Goal: Find specific page/section: Find specific page/section

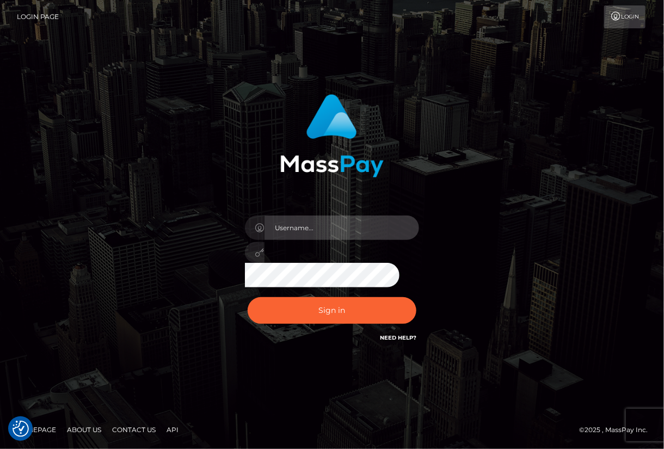
type input "aluasupport"
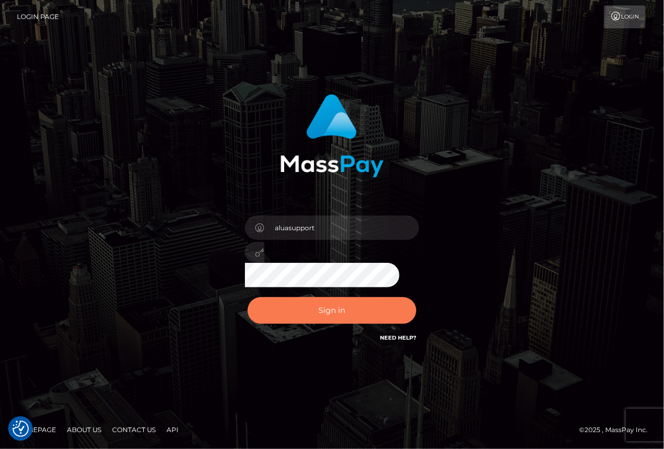
click at [346, 311] on button "Sign in" at bounding box center [332, 310] width 169 height 27
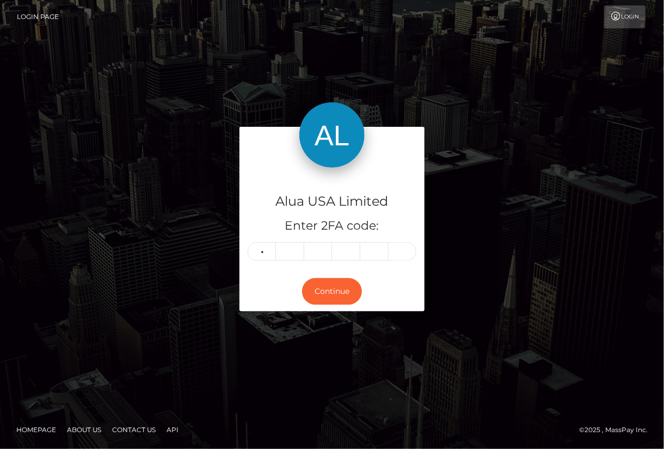
type input "8"
type input "9"
type input "5"
type input "7"
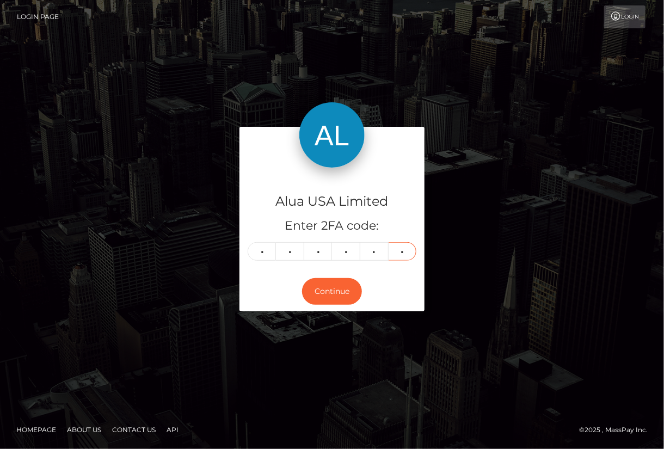
type input "2"
click at [325, 293] on button "Continue" at bounding box center [332, 291] width 60 height 27
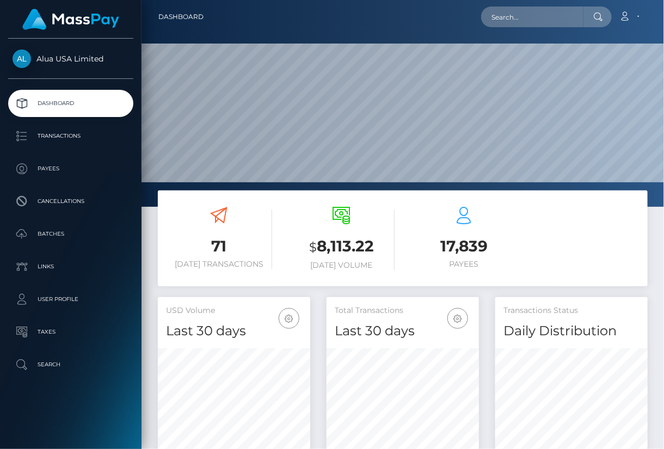
scroll to position [193, 152]
click at [550, 20] on input "text" at bounding box center [532, 17] width 102 height 21
paste input "688370732aaf7d549f049159"
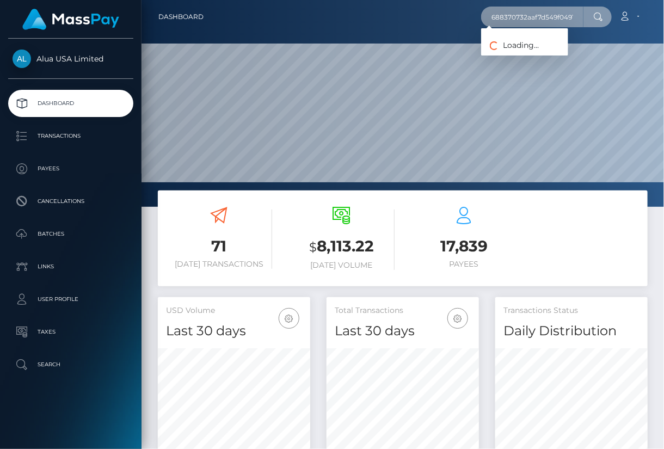
scroll to position [0, 6]
type input "688370732aaf7d549f049159"
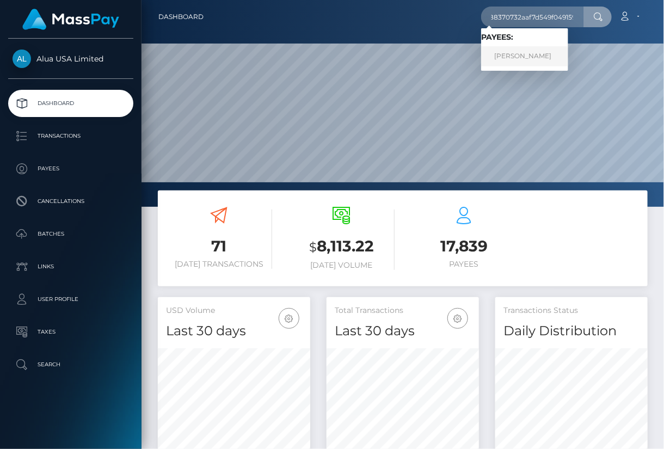
click at [526, 57] on link "Marry Ann Fung" at bounding box center [524, 56] width 87 height 20
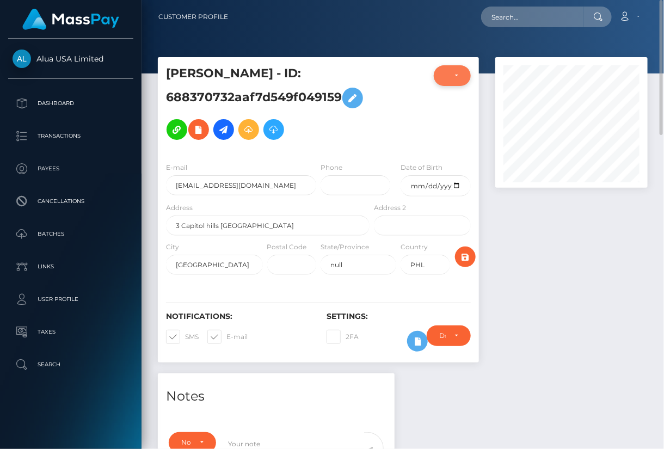
click at [445, 80] on div "ACTIVE" at bounding box center [452, 75] width 37 height 21
click at [390, 74] on div at bounding box center [398, 109] width 53 height 88
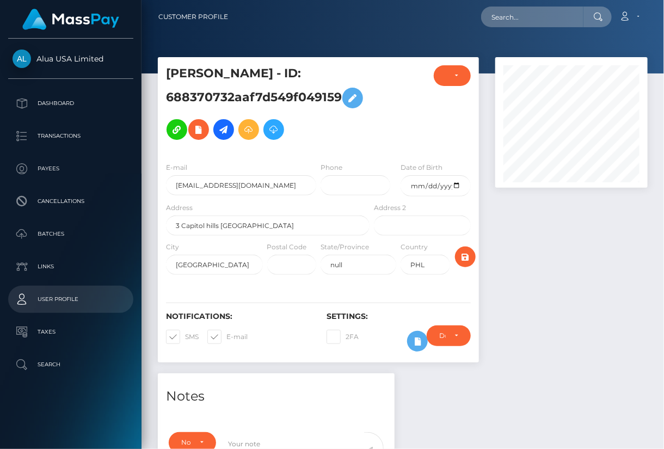
click at [89, 300] on p "User Profile" at bounding box center [71, 299] width 116 height 16
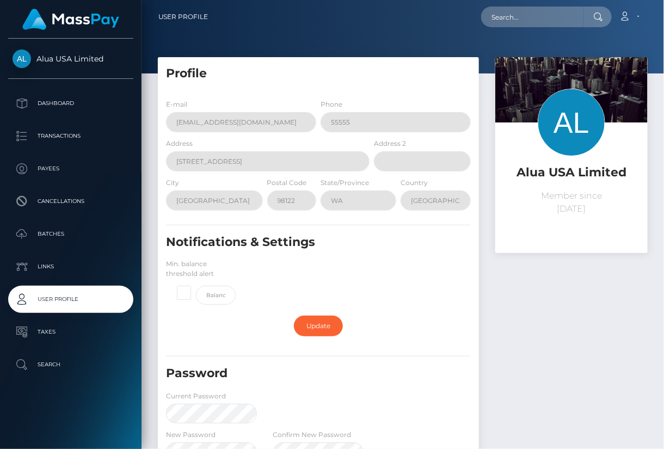
scroll to position [163, 0]
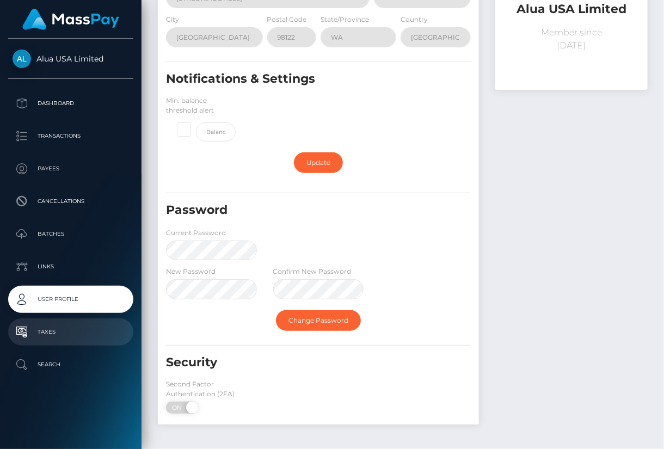
click at [29, 334] on p "Taxes" at bounding box center [71, 332] width 116 height 16
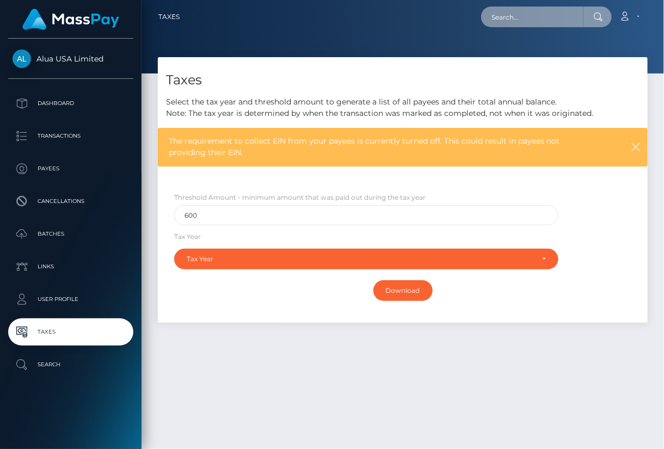
click at [531, 16] on input "text" at bounding box center [532, 17] width 102 height 21
paste input "688370732aaf7d549f049159"
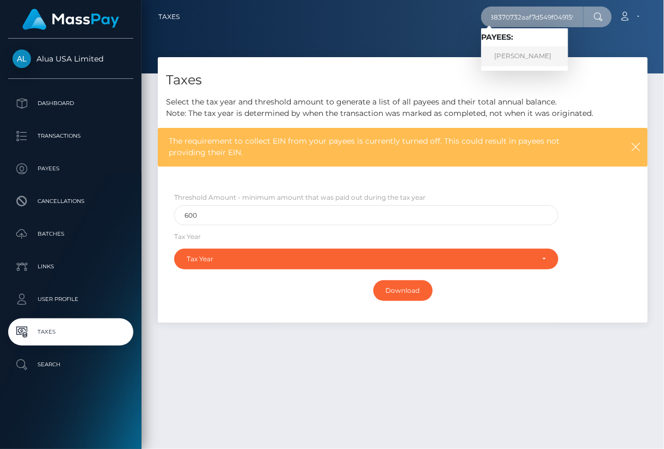
type input "688370732aaf7d549f049159"
click at [519, 55] on link "Marry Ann Fung" at bounding box center [524, 56] width 87 height 20
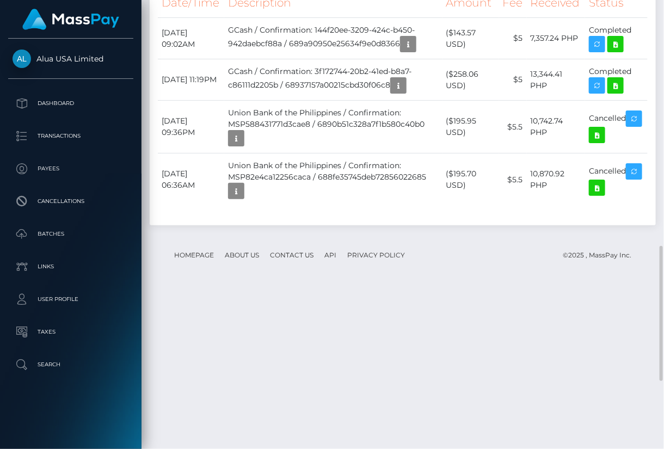
scroll to position [979, 0]
